Goal: Task Accomplishment & Management: Complete application form

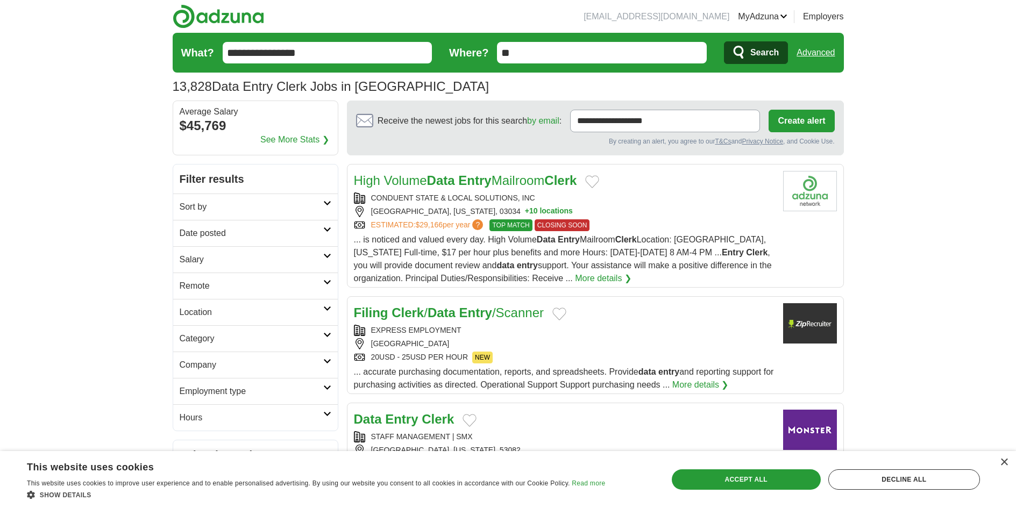
click at [362, 51] on input "**********" at bounding box center [328, 53] width 210 height 22
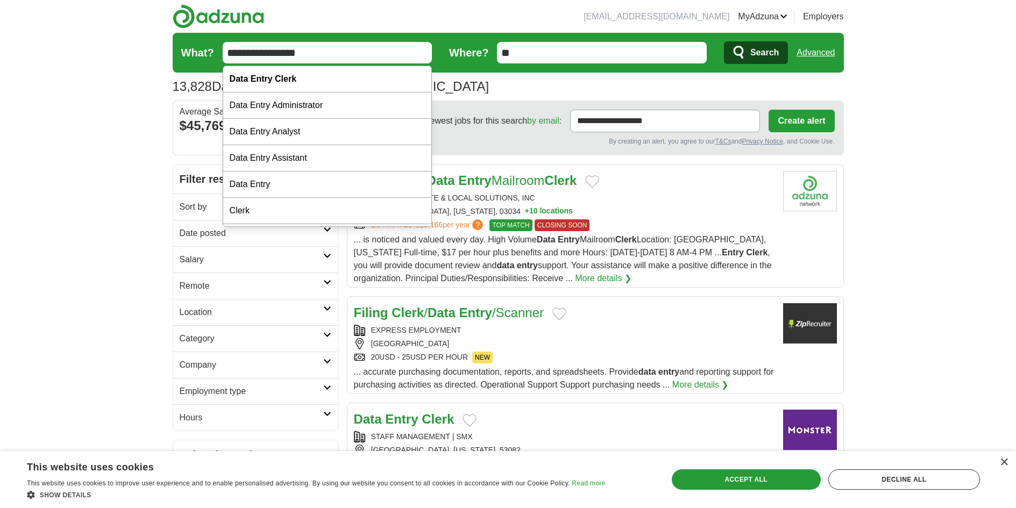
scroll to position [108, 0]
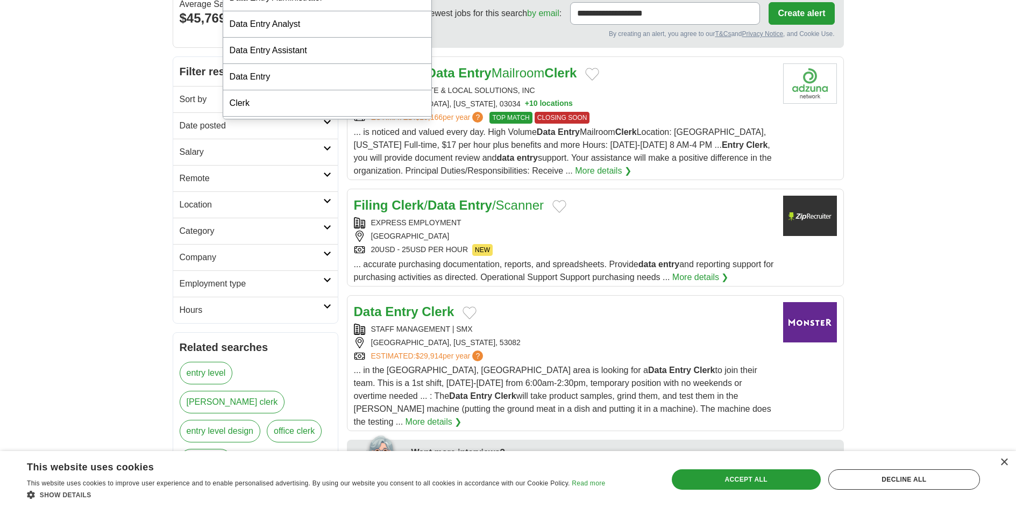
click at [212, 175] on h2 "Remote" at bounding box center [252, 178] width 144 height 13
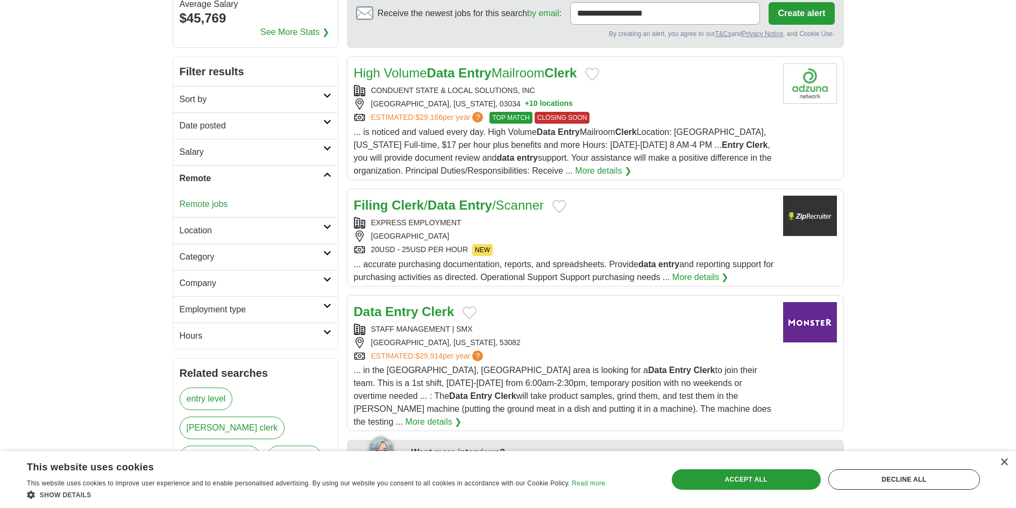
click at [214, 210] on div "Remote jobs" at bounding box center [255, 204] width 165 height 26
click at [215, 206] on link "Remote jobs" at bounding box center [204, 204] width 48 height 9
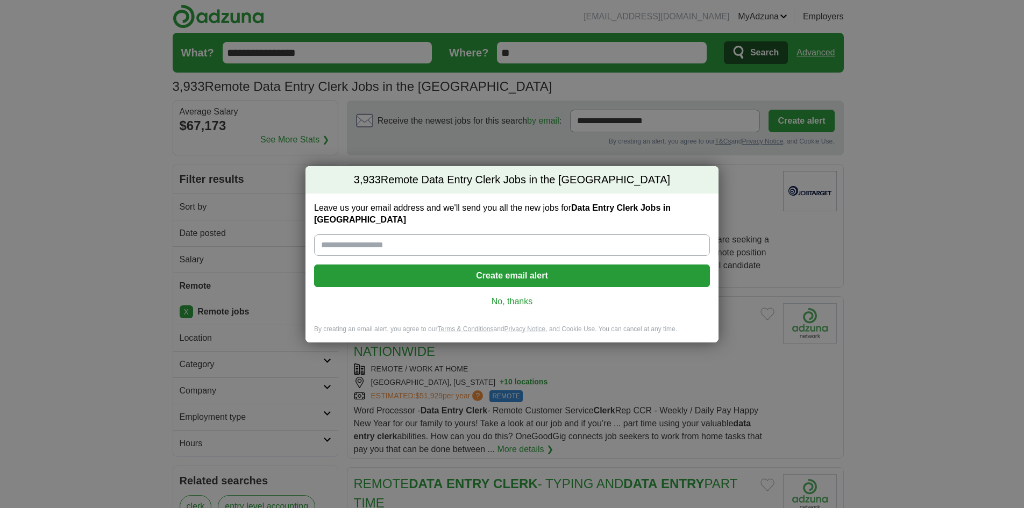
click at [359, 238] on input "Leave us your email address and we'll send you all the new jobs for Data Entry …" at bounding box center [512, 246] width 396 height 22
type input "**********"
click at [511, 270] on button "Create email alert" at bounding box center [512, 276] width 396 height 23
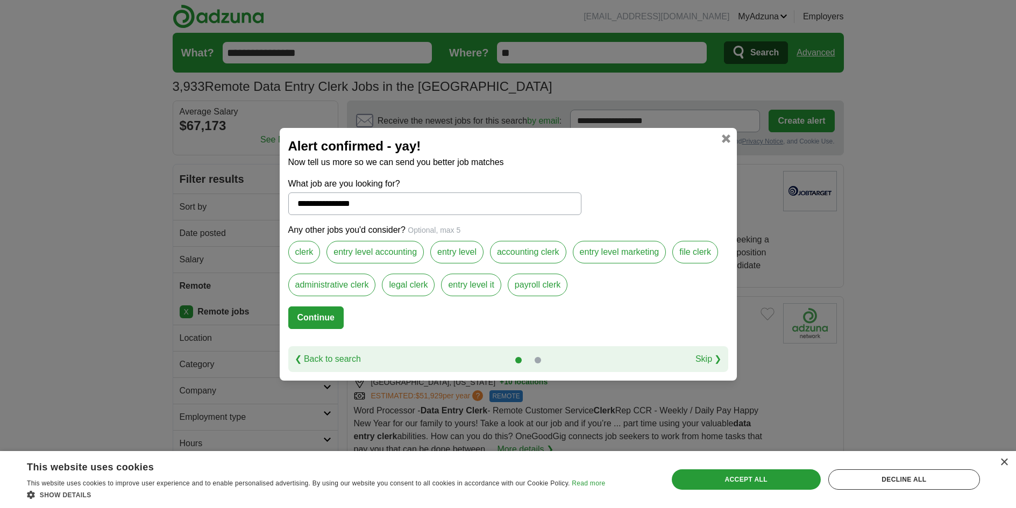
click at [297, 250] on label "clerk" at bounding box center [304, 252] width 32 height 23
click at [450, 249] on label "entry level" at bounding box center [456, 252] width 53 height 23
click at [693, 251] on label "file clerk" at bounding box center [695, 252] width 46 height 23
click at [305, 321] on button "Continue" at bounding box center [315, 318] width 55 height 23
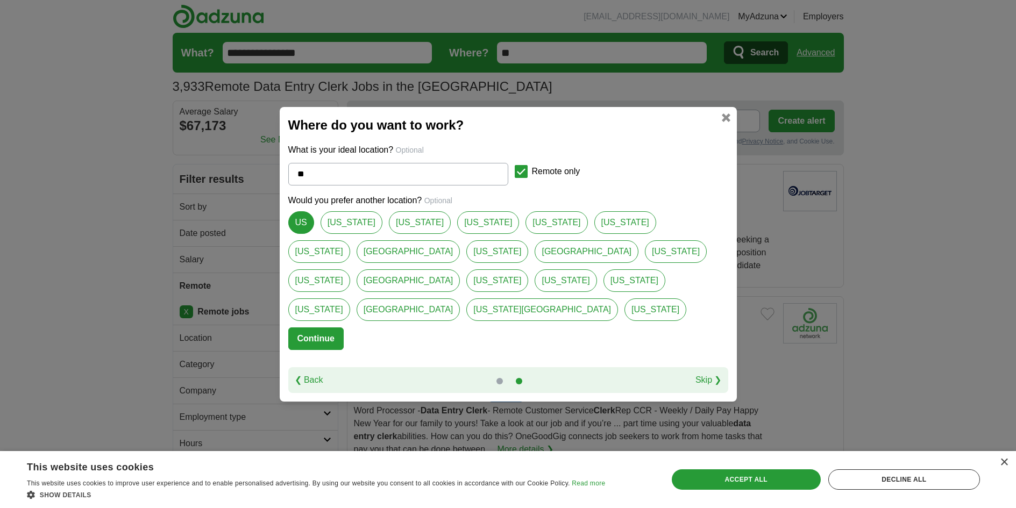
click at [317, 328] on button "Continue" at bounding box center [315, 339] width 55 height 23
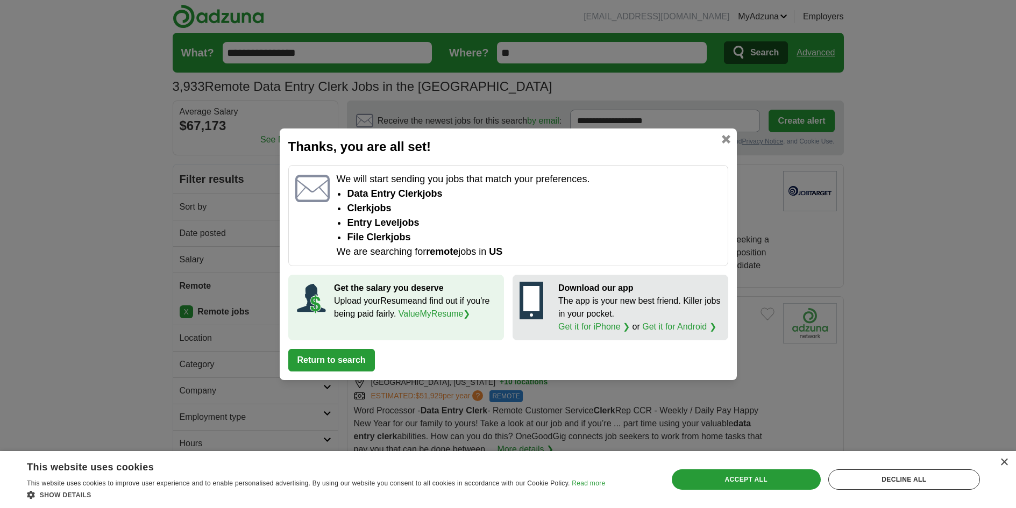
click at [342, 370] on button "Return to search" at bounding box center [331, 360] width 87 height 23
